Goal: Information Seeking & Learning: Understand process/instructions

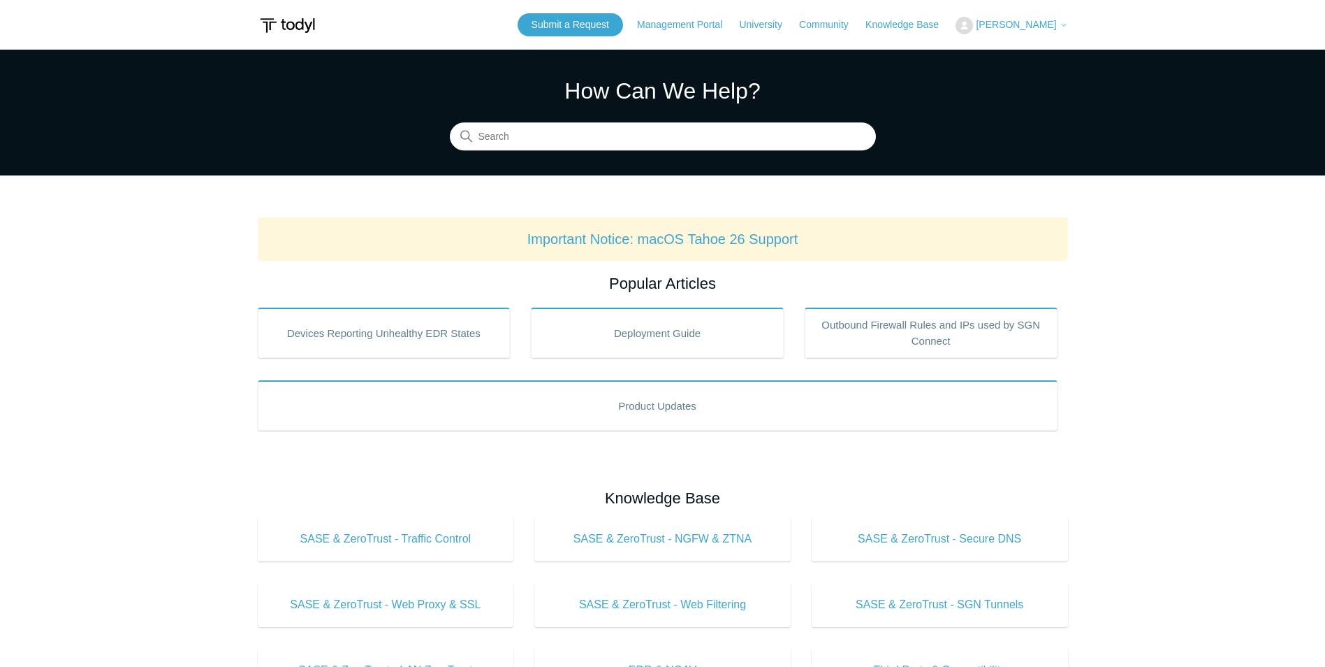
click at [370, 168] on section "How Can We Help? Search" at bounding box center [662, 113] width 1325 height 126
click at [692, 19] on link "Management Portal" at bounding box center [686, 24] width 99 height 15
click at [1034, 20] on span "[PERSON_NAME]" at bounding box center [1016, 24] width 80 height 11
click at [1035, 52] on link "My Support Requests" at bounding box center [1024, 55] width 136 height 24
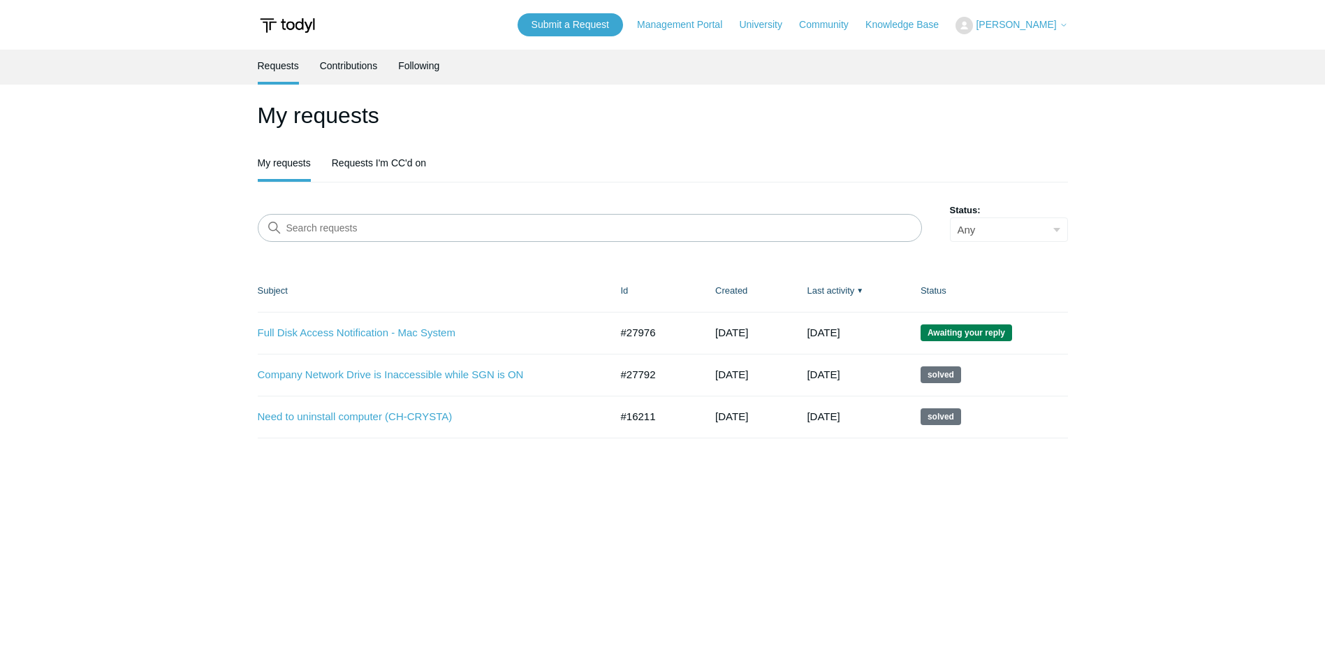
click at [631, 522] on main "Requests Contributions Following My requests My requests Requests I'm CC'd on S…" at bounding box center [662, 350] width 1325 height 600
click at [324, 333] on link "Full Disk Access Notification - Mac System" at bounding box center [424, 333] width 332 height 16
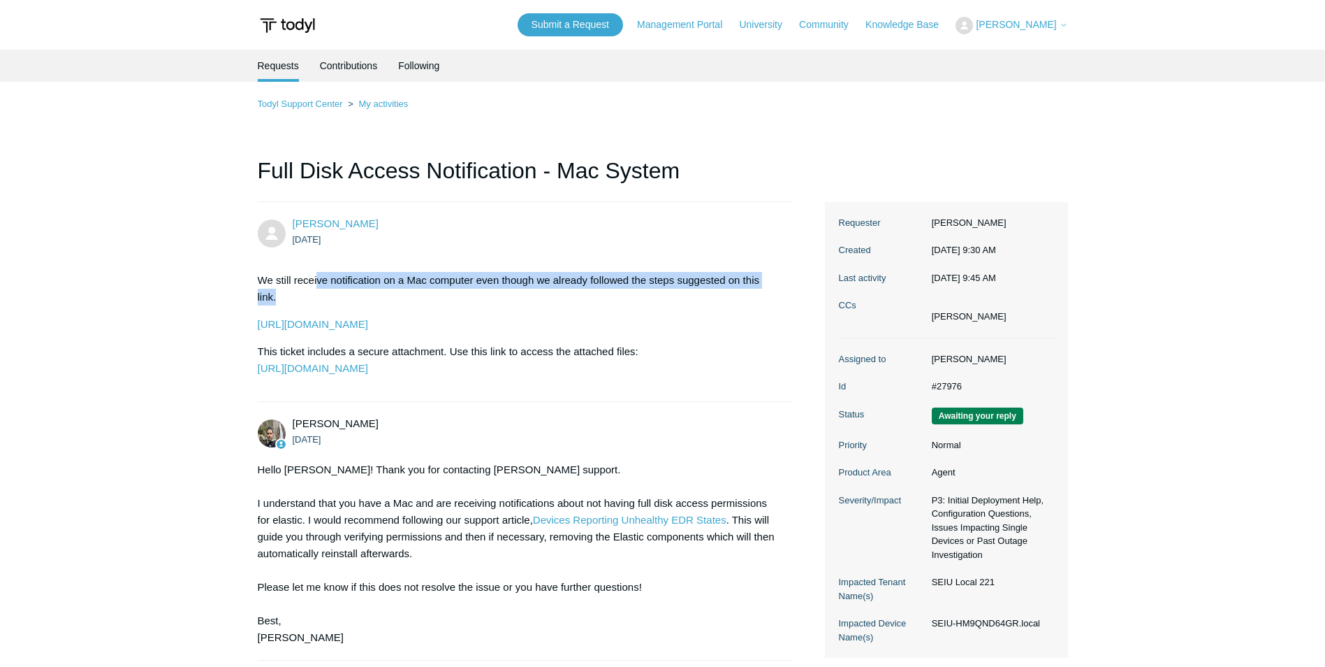
click at [344, 290] on p "We still receive notification on a Mac computer even though we already followed…" at bounding box center [518, 289] width 521 height 34
drag, startPoint x: 274, startPoint y: 275, endPoint x: 286, endPoint y: 277, distance: 12.1
click at [286, 277] on p "We still receive notification on a Mac computer even though we already followed…" at bounding box center [518, 289] width 521 height 34
drag, startPoint x: 286, startPoint y: 277, endPoint x: 293, endPoint y: 289, distance: 13.6
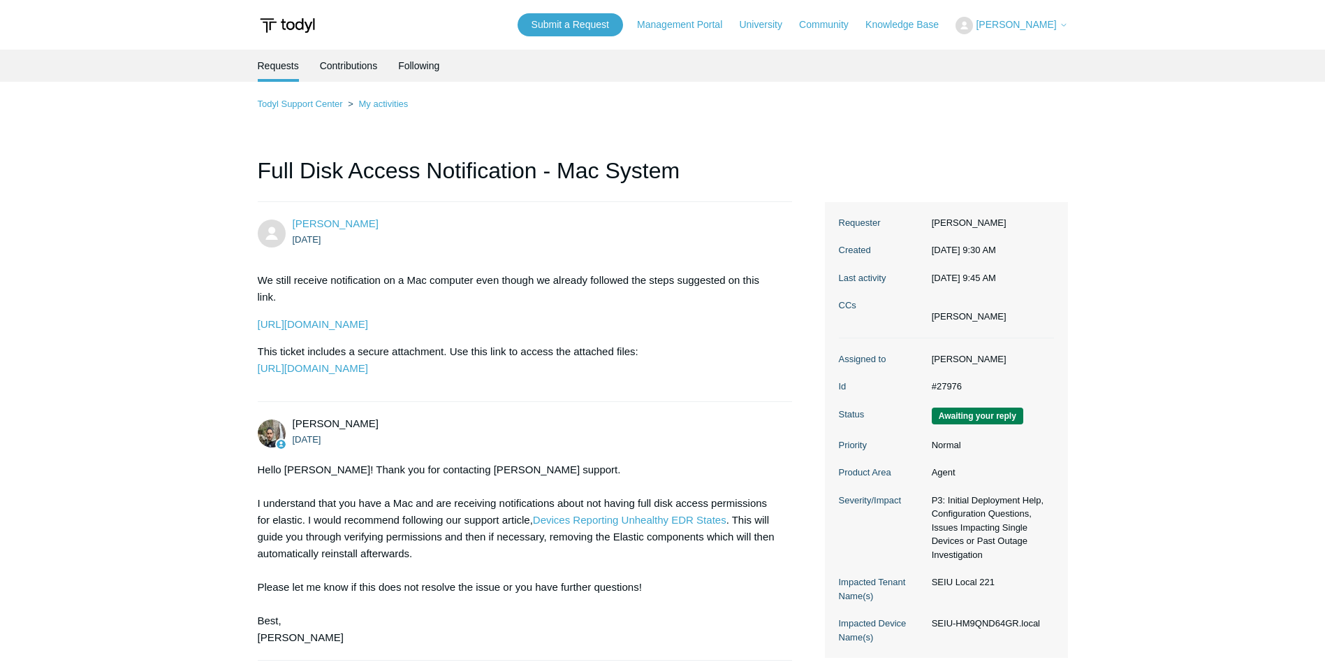
click at [293, 286] on p "We still receive notification on a Mac computer even though we already followed…" at bounding box center [518, 289] width 521 height 34
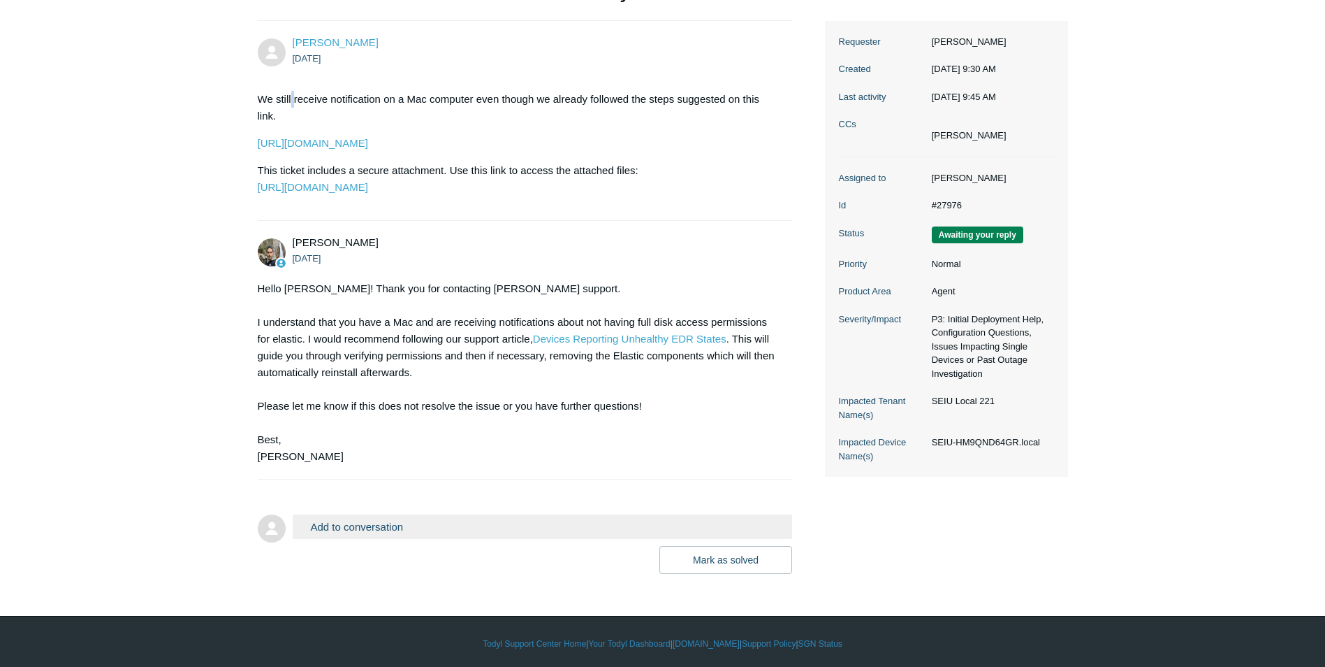
scroll to position [219, 0]
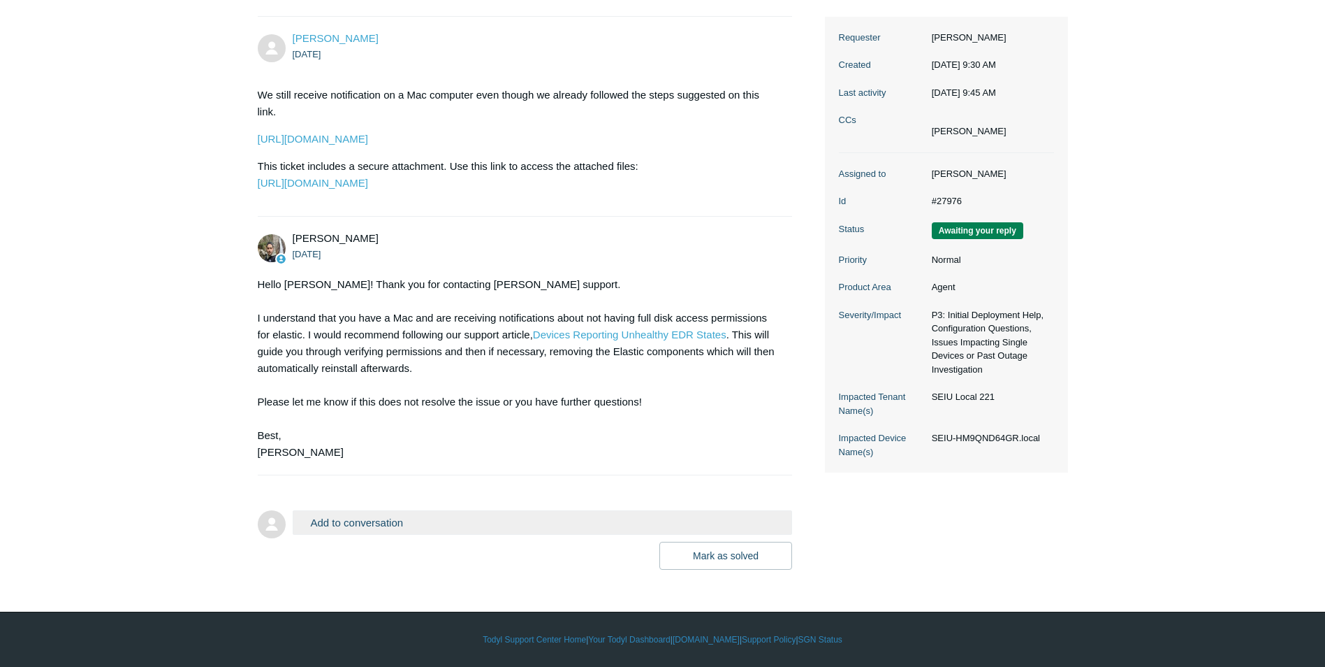
drag, startPoint x: 363, startPoint y: 306, endPoint x: 378, endPoint y: 322, distance: 21.8
click at [378, 322] on div "Hello Jomar! Thank you for contacting Todyl support. I understand that you have…" at bounding box center [518, 368] width 521 height 184
drag, startPoint x: 378, startPoint y: 322, endPoint x: 380, endPoint y: 341, distance: 19.0
click at [380, 341] on div "Hello Jomar! Thank you for contacting Todyl support. I understand that you have…" at bounding box center [518, 368] width 521 height 184
drag, startPoint x: 380, startPoint y: 341, endPoint x: 377, endPoint y: 361, distance: 19.9
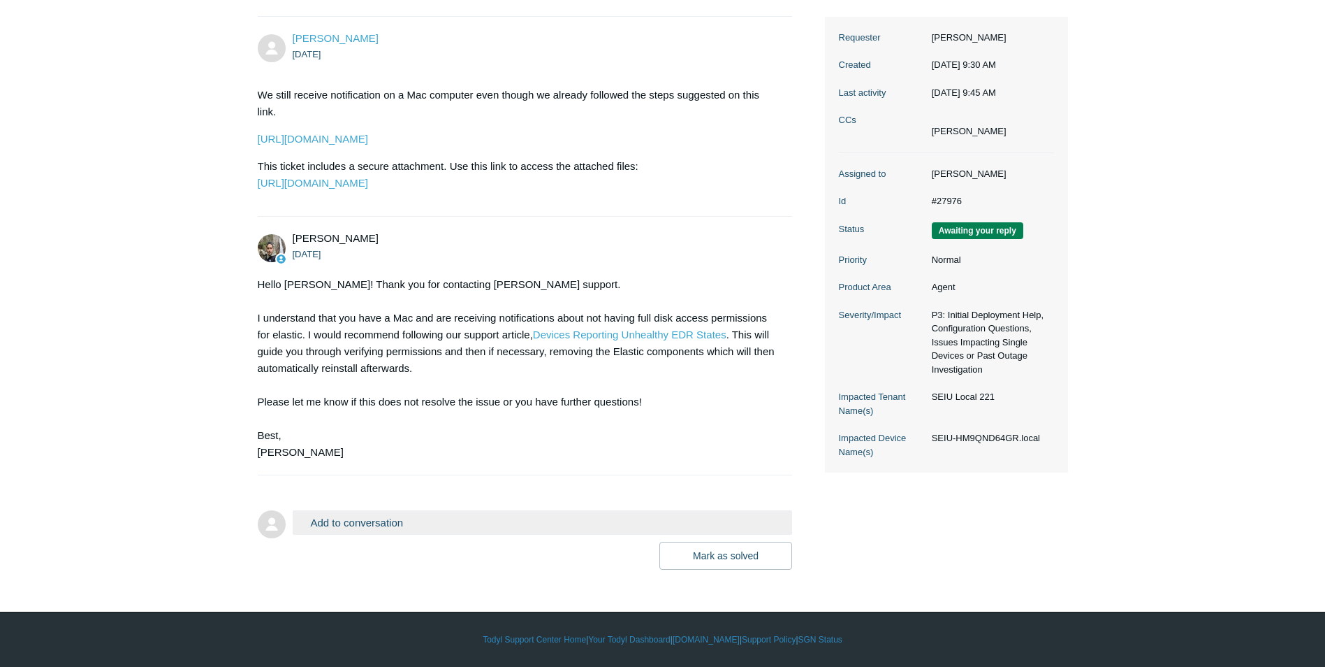
click at [377, 361] on div "Hello Jomar! Thank you for contacting Todyl support. I understand that you have…" at bounding box center [518, 368] width 521 height 184
click at [412, 327] on div "Hello Jomar! Thank you for contacting Todyl support. I understand that you have…" at bounding box center [518, 368] width 521 height 184
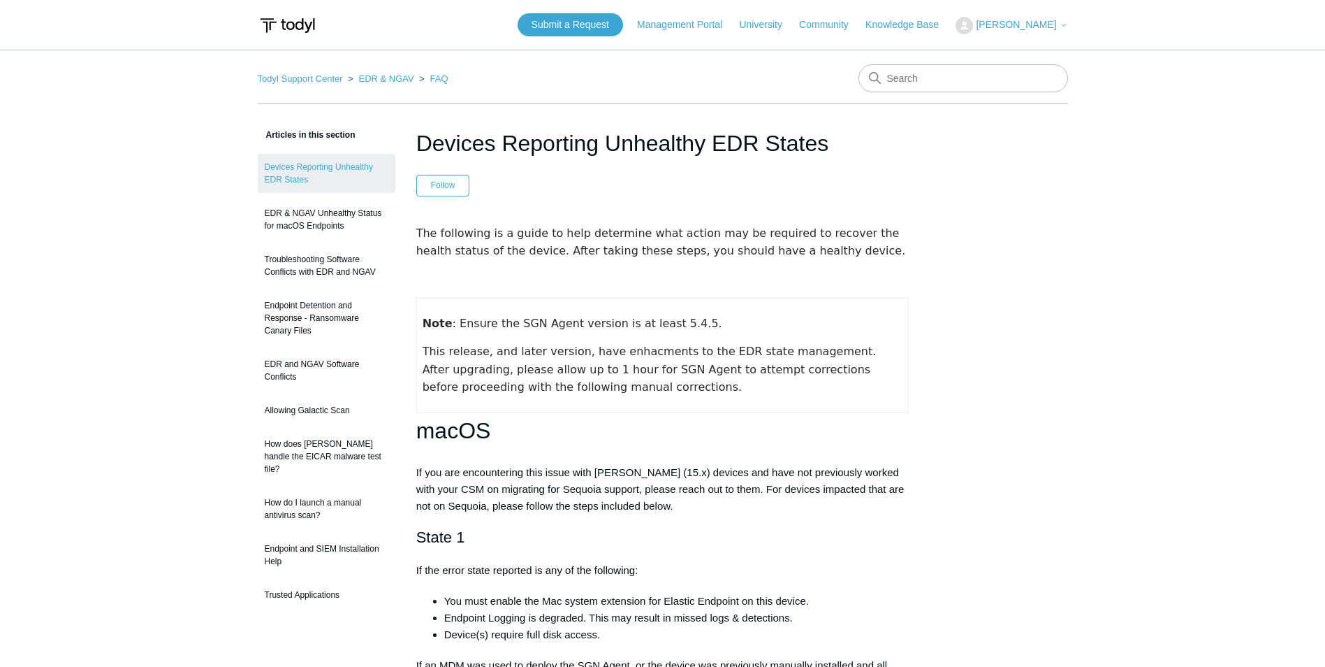
drag, startPoint x: 500, startPoint y: 331, endPoint x: 548, endPoint y: 372, distance: 62.4
click at [548, 372] on td "Note : Ensure the SGN Agent version is at least 5.4.5. This release, and later …" at bounding box center [662, 355] width 493 height 115
click at [562, 404] on td "Note : Ensure the SGN Agent version is at least 5.4.5. This release, and later …" at bounding box center [662, 355] width 493 height 115
drag, startPoint x: 588, startPoint y: 377, endPoint x: 483, endPoint y: 369, distance: 105.1
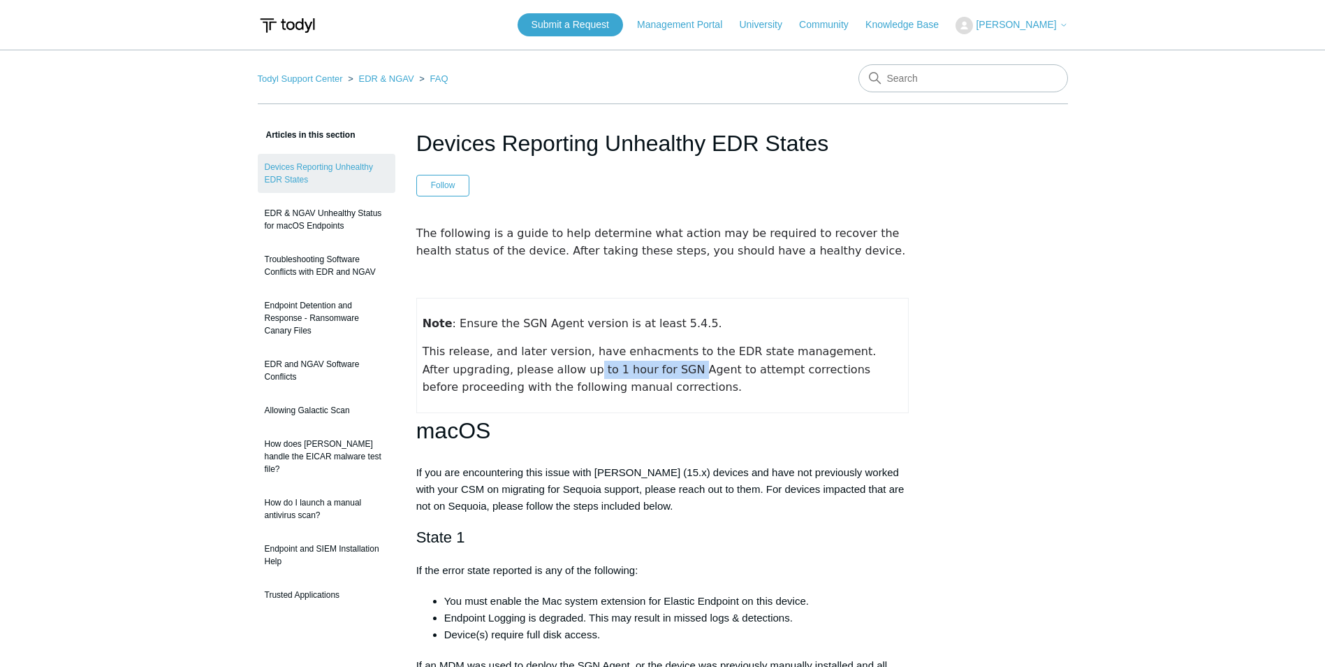
click at [483, 369] on span "This release, and later version, have enhacments to the EDR state management. A…" at bounding box center [652, 368] width 458 height 49
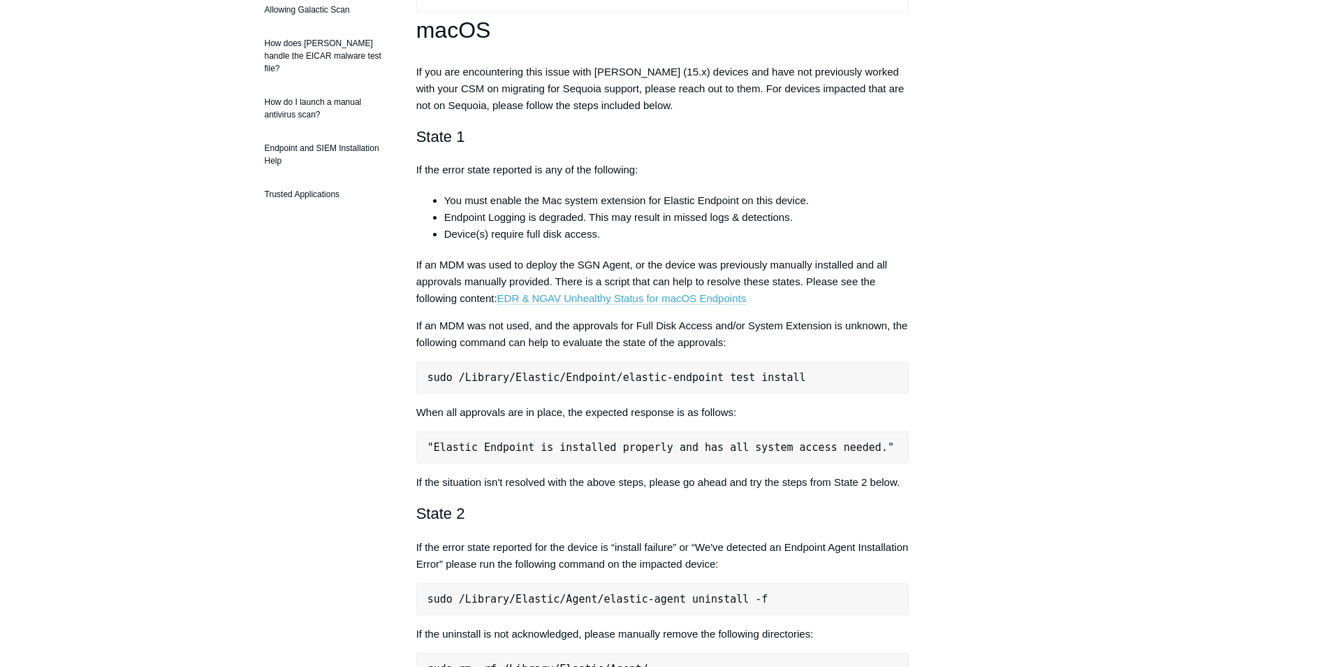
scroll to position [419, 0]
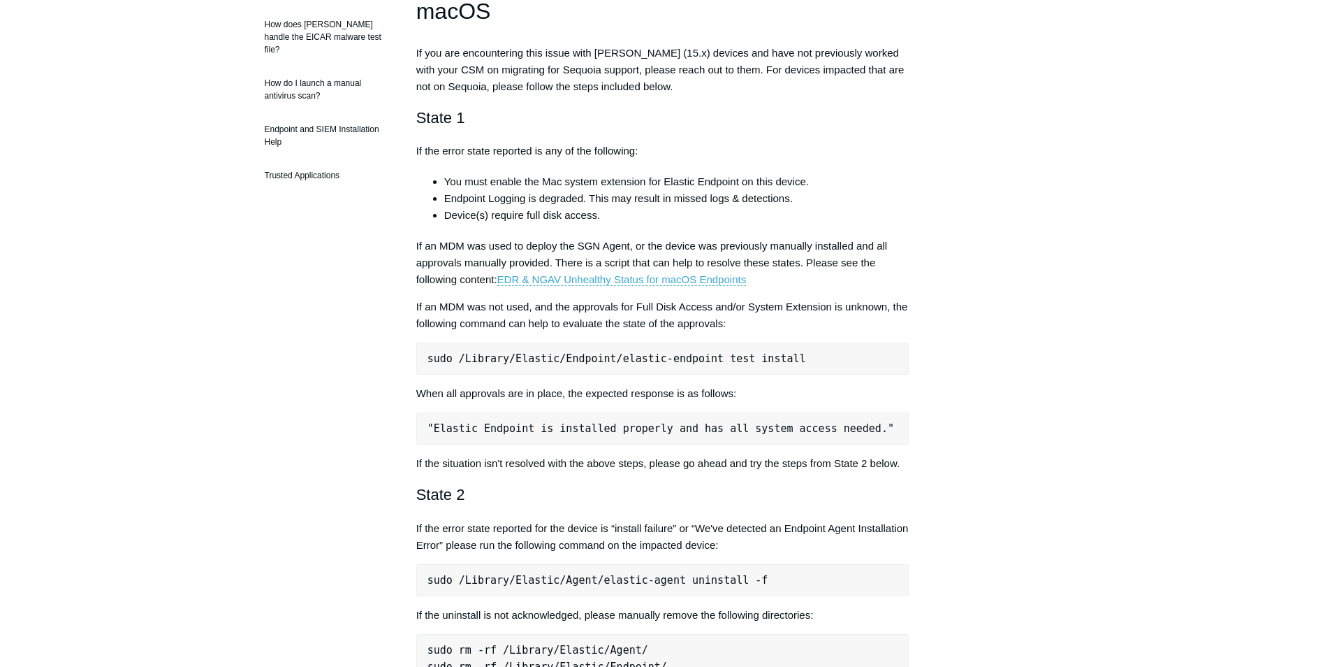
click at [446, 242] on p "If an MDM was used to deploy the SGN Agent, or the device was previously manual…" at bounding box center [662, 263] width 493 height 50
click at [855, 286] on p "If an MDM was used to deploy the SGN Agent, or the device was previously manual…" at bounding box center [662, 263] width 493 height 50
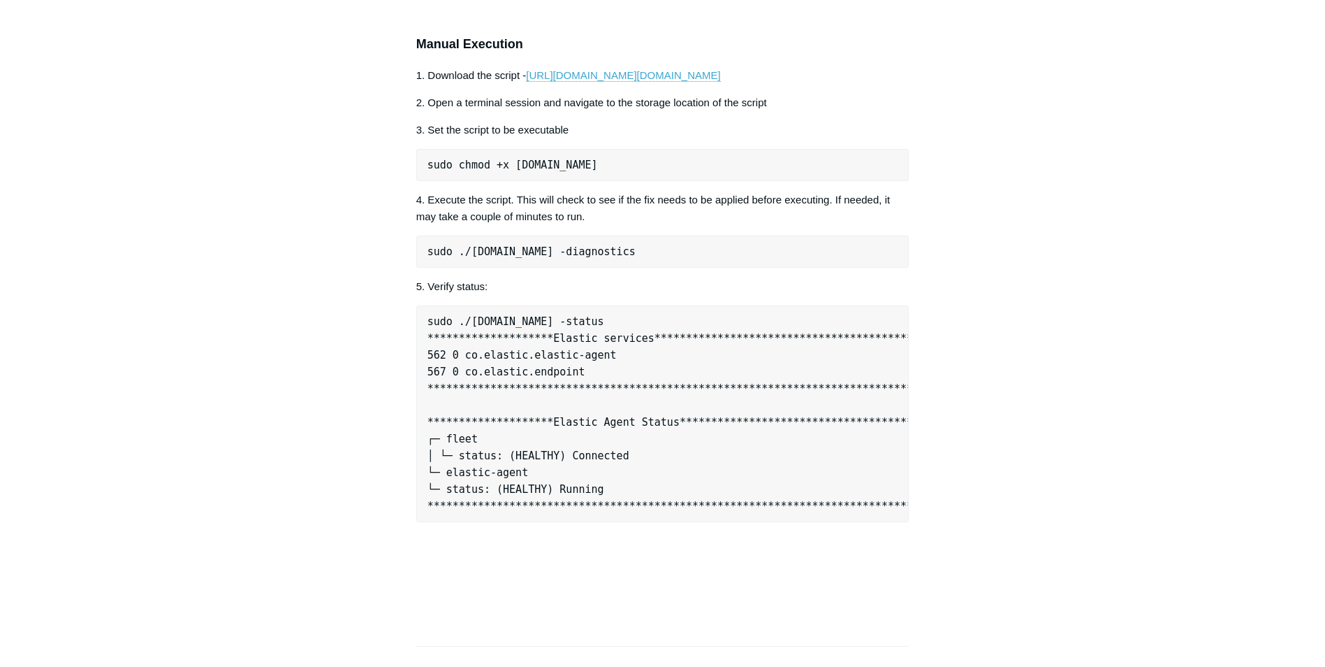
scroll to position [1467, 0]
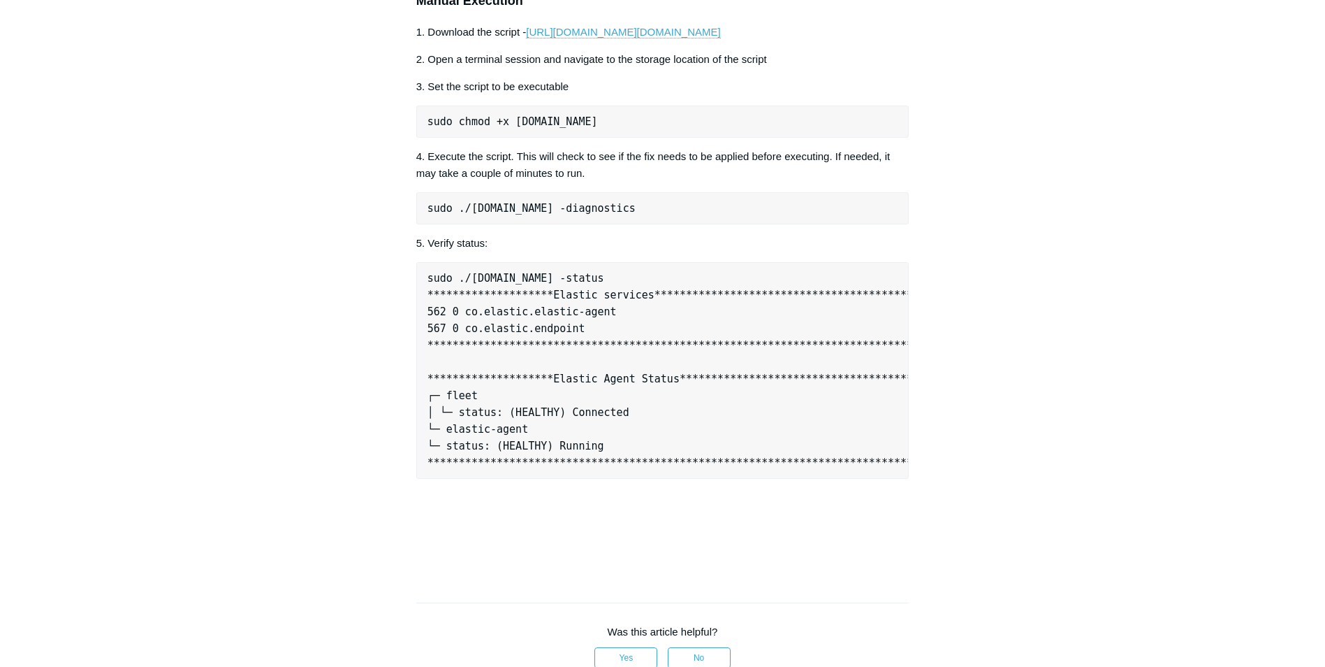
drag, startPoint x: 571, startPoint y: 446, endPoint x: 660, endPoint y: 450, distance: 88.1
drag, startPoint x: 474, startPoint y: 432, endPoint x: 947, endPoint y: 437, distance: 473.0
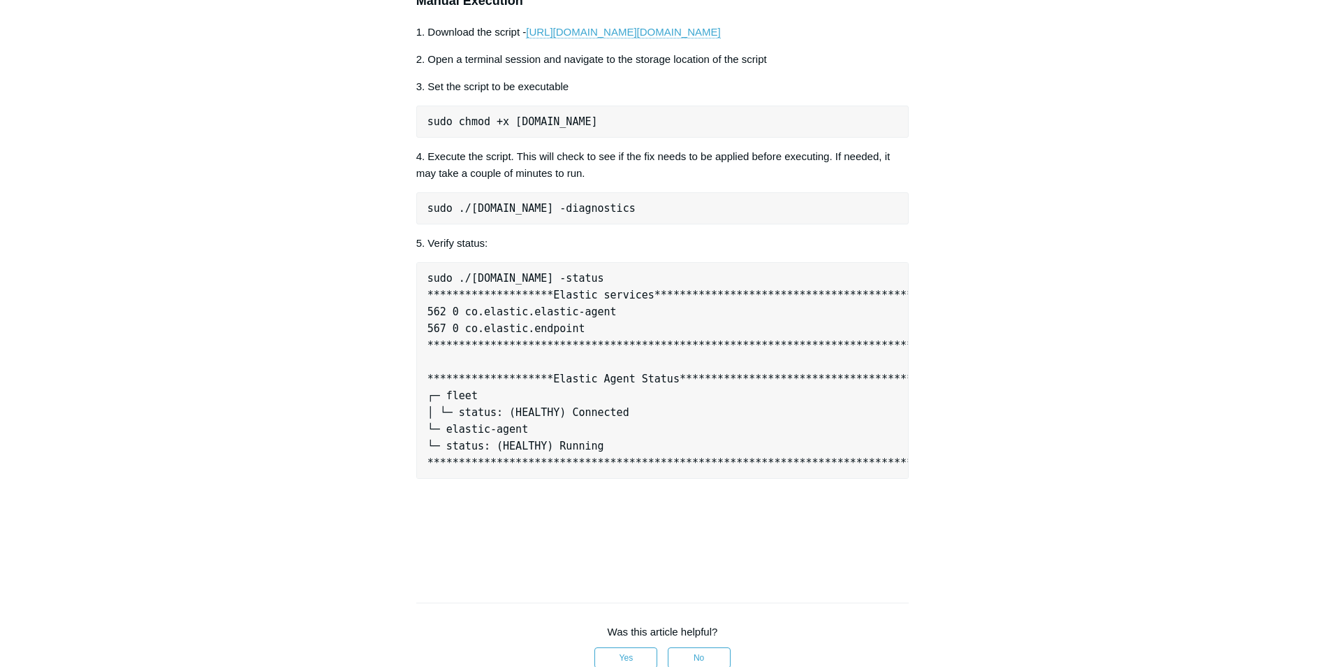
copy pre "sudo curl -s https://download.todyl.com/misc/endpoint-tools-v3.sh | sudo bash -…"
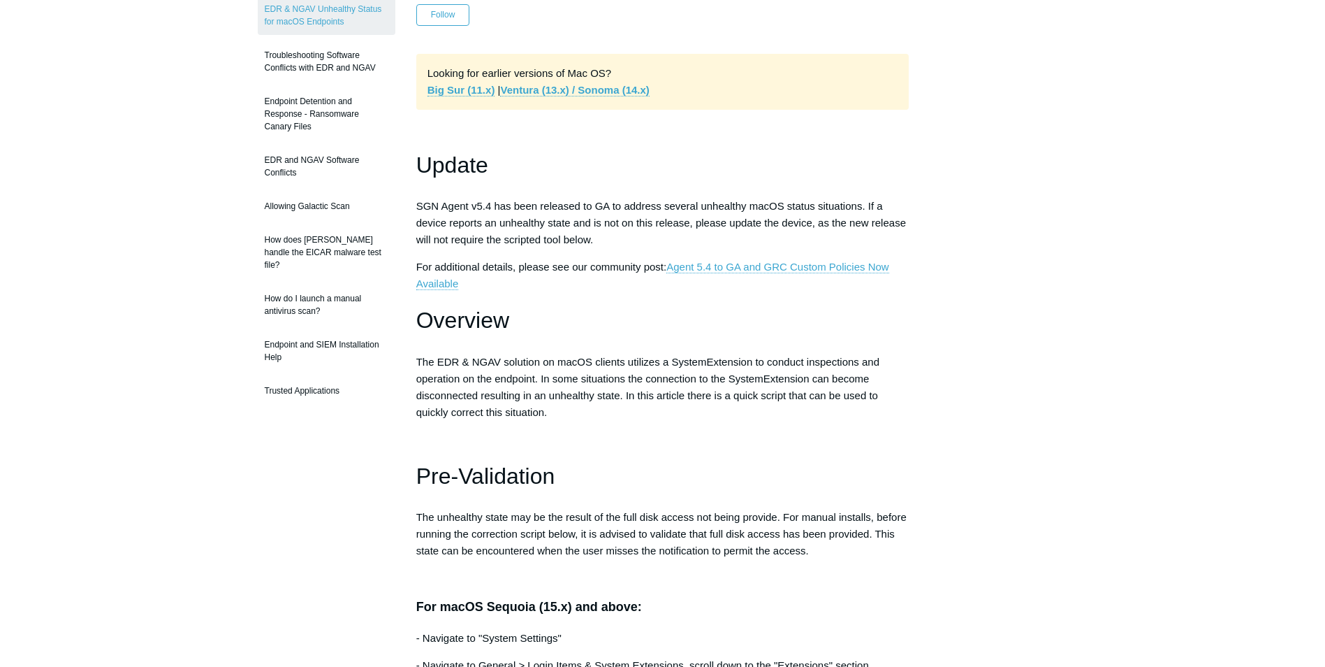
scroll to position [0, 0]
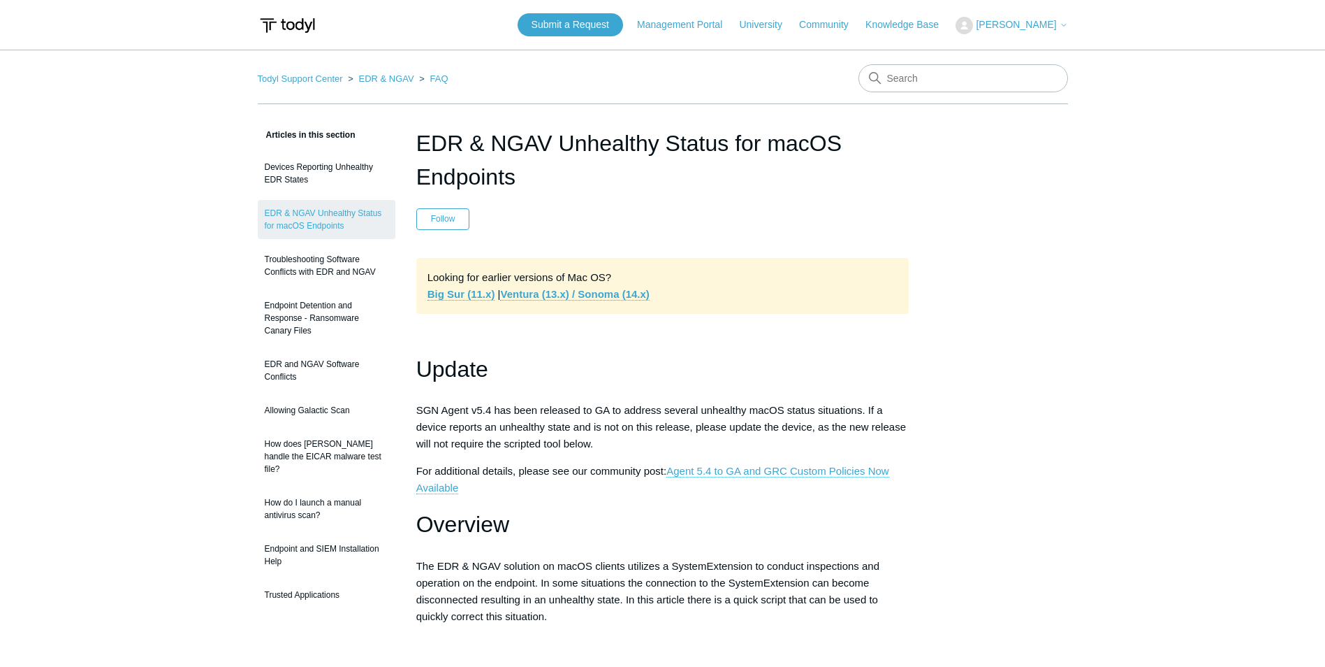
drag, startPoint x: 525, startPoint y: 170, endPoint x: 415, endPoint y: 143, distance: 113.9
copy h1 "EDR & NGAV Unhealthy Status for macOS Endpoints"
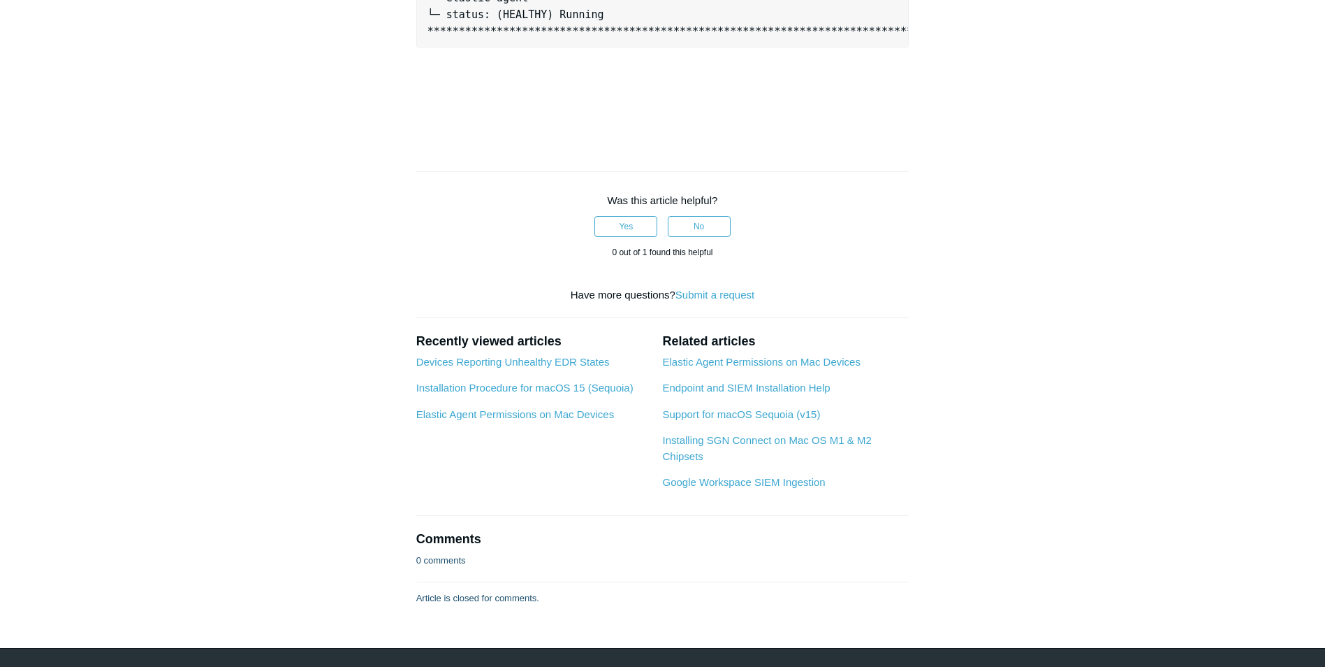
scroll to position [2027, 0]
